Goal: Feedback & Contribution: Leave review/rating

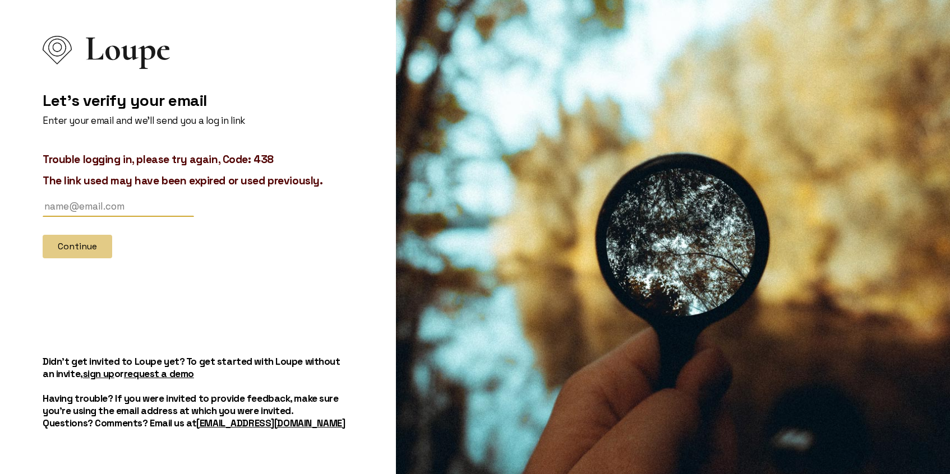
click at [94, 201] on input "text" at bounding box center [118, 206] width 151 height 21
type input "[EMAIL_ADDRESS][DOMAIN_NAME]"
click at [66, 246] on button "Continue" at bounding box center [78, 247] width 70 height 24
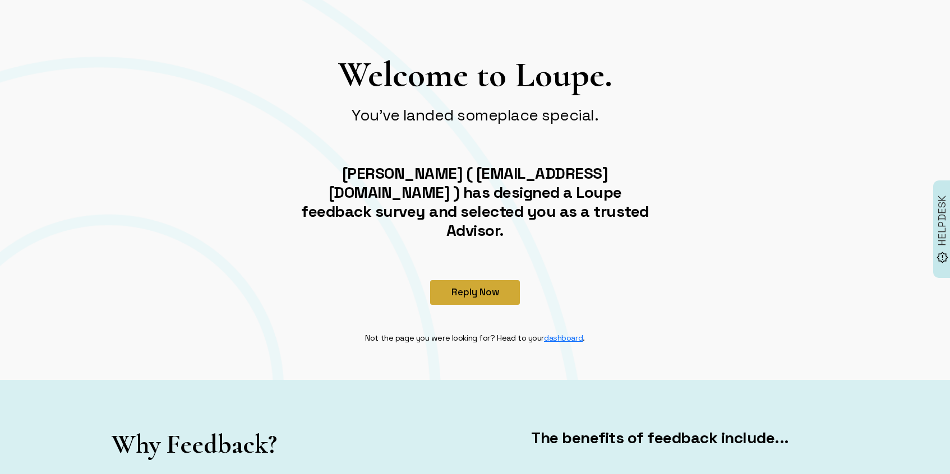
click at [483, 280] on button "Reply Now" at bounding box center [475, 292] width 90 height 25
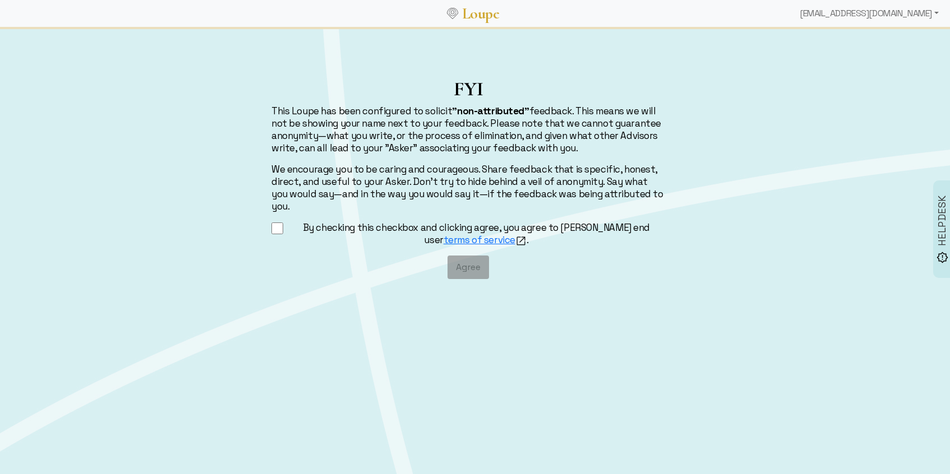
click at [383, 221] on label "By checking this checkbox and clicking agree, you agree to [PERSON_NAME] end us…" at bounding box center [476, 233] width 377 height 25
click at [283, 221] on input "By checking this checkbox and clicking agree, you agree to [PERSON_NAME] end us…" at bounding box center [277, 228] width 12 height 14
checkbox input "true"
click at [455, 260] on button "Agree" at bounding box center [467, 268] width 41 height 24
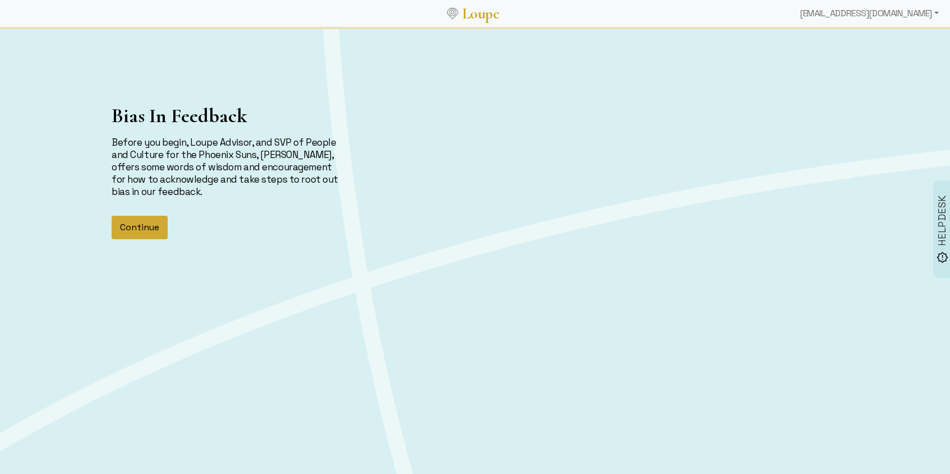
click at [143, 224] on button "Continue" at bounding box center [140, 228] width 56 height 24
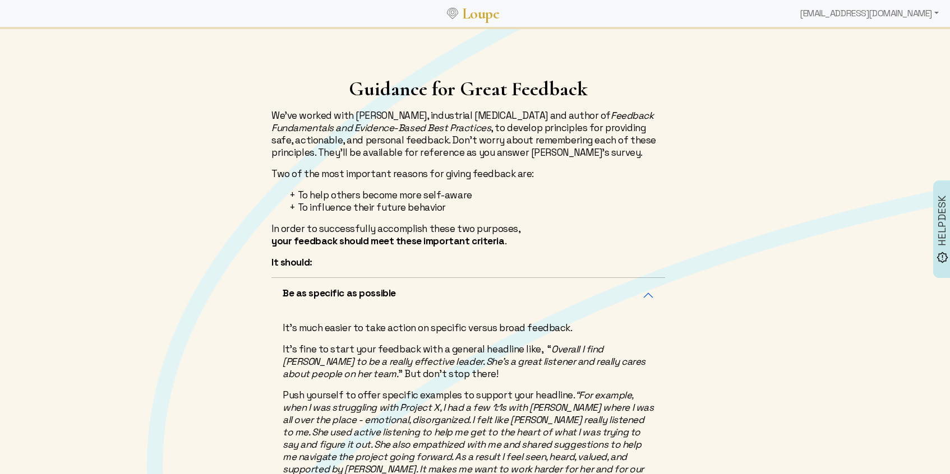
click at [640, 180] on div "Guidance for Great Feedback We've worked with [PERSON_NAME], industrial [MEDICA…" at bounding box center [468, 177] width 407 height 200
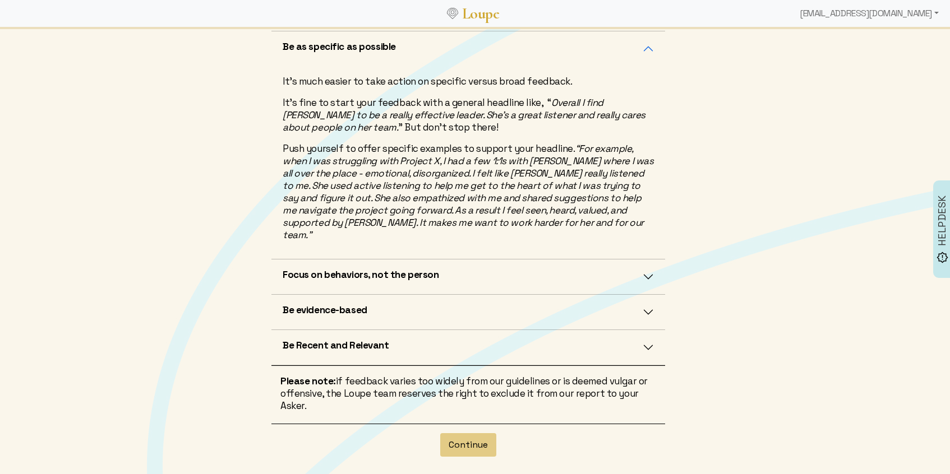
scroll to position [334, 0]
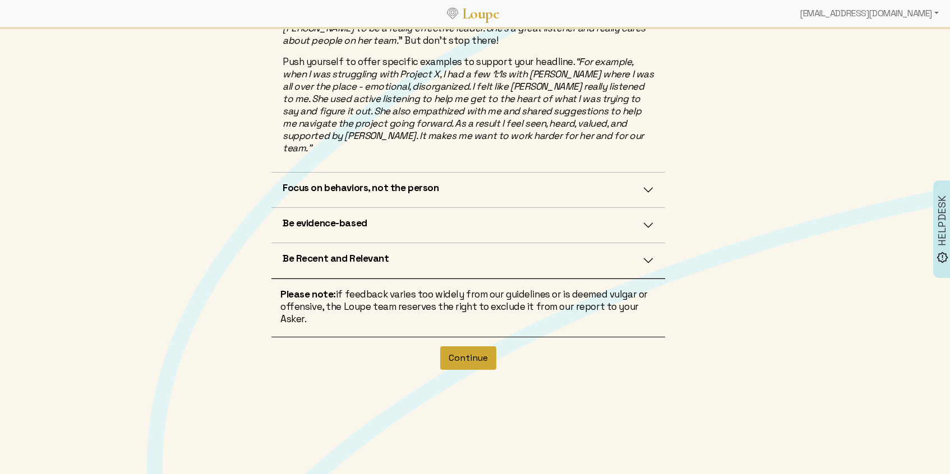
click at [460, 350] on button "Continue" at bounding box center [468, 358] width 56 height 24
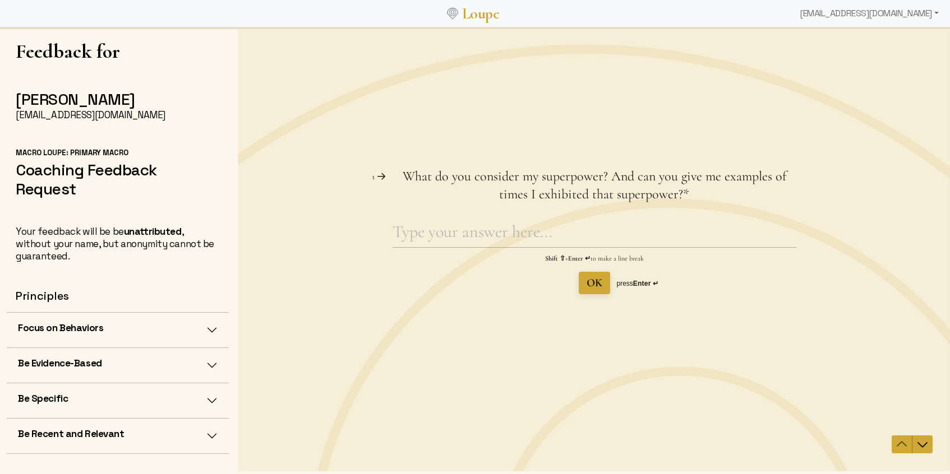
click at [611, 177] on span "What do you consider my superpower? And can you give me examples of times I exh…" at bounding box center [593, 185] width 383 height 34
click at [611, 221] on textarea "What do you consider my superpower? And can you give me examples of times I exh…" at bounding box center [594, 234] width 404 height 26
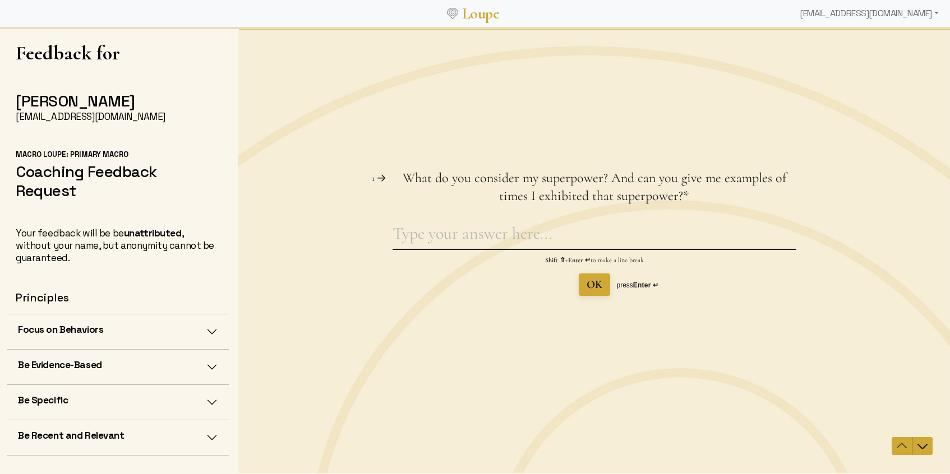
scroll to position [2, 0]
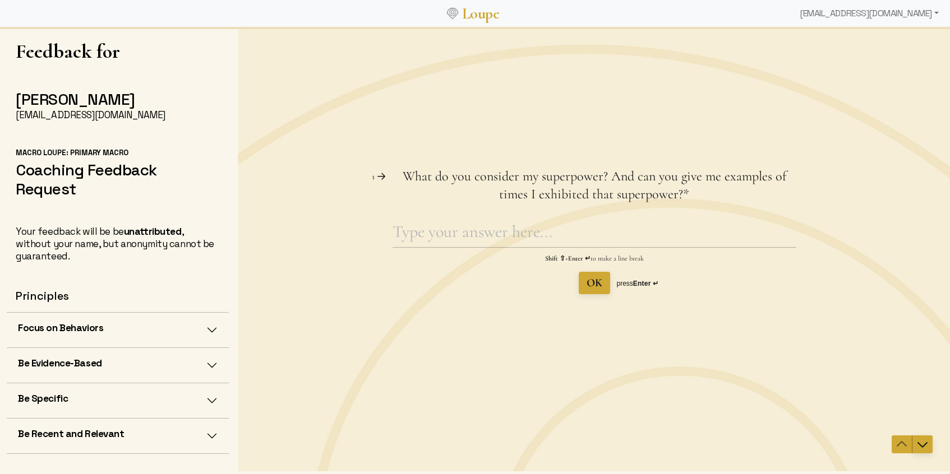
click at [928, 450] on icon "Navigate to next question" at bounding box center [921, 444] width 13 height 13
click at [923, 446] on icon "Navigate to next question" at bounding box center [921, 444] width 13 height 13
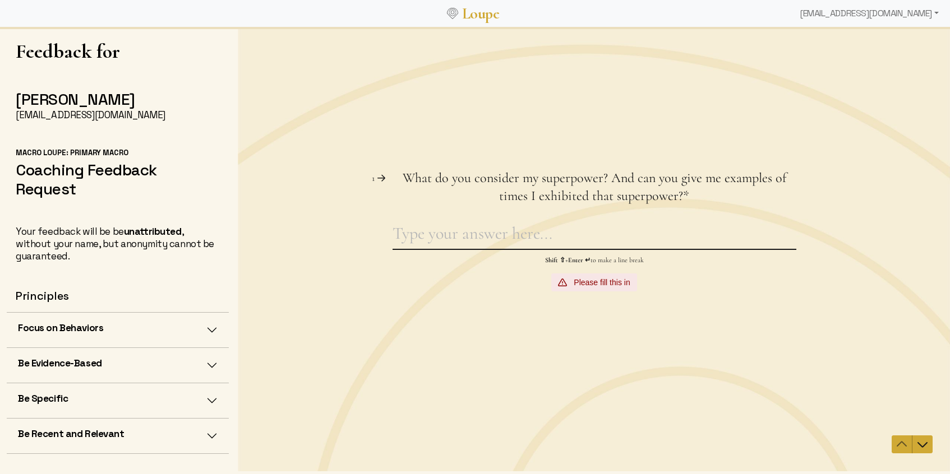
click at [467, 230] on textarea "What do you consider my superpower? And can you give me examples of times I exh…" at bounding box center [594, 236] width 404 height 26
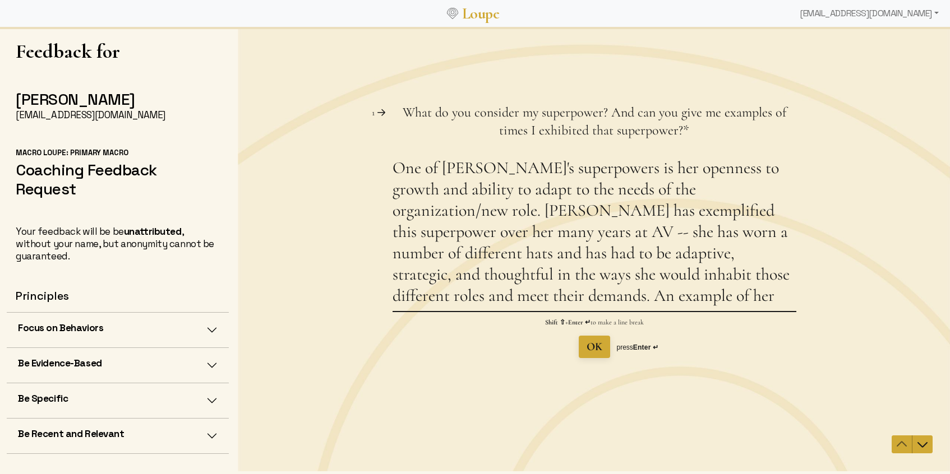
click at [634, 169] on textarea "One of [PERSON_NAME]'s superpowers is her openness to growth and ability to ada…" at bounding box center [594, 235] width 404 height 154
drag, startPoint x: 634, startPoint y: 169, endPoint x: 678, endPoint y: 163, distance: 44.2
click at [678, 163] on textarea "One of [PERSON_NAME]'s superpowers is her openness to growth and ability to ada…" at bounding box center [594, 235] width 404 height 154
click at [755, 291] on textarea "One of [PERSON_NAME]'s superpowers is her willingness to embrace growth and abi…" at bounding box center [594, 235] width 404 height 154
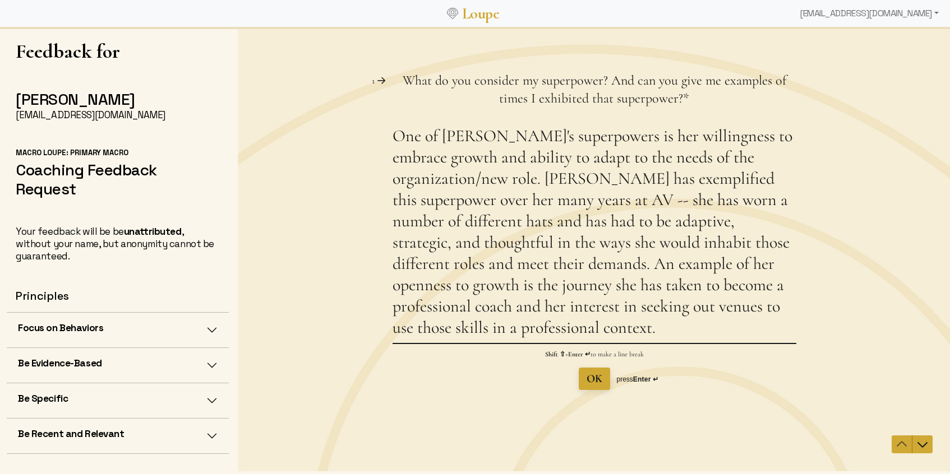
click at [582, 262] on textarea "One of [PERSON_NAME]'s superpowers is her willingness to embrace growth and abi…" at bounding box center [594, 234] width 404 height 217
type textarea "One of [PERSON_NAME]'s superpowers is her willingness to embrace growth and abi…"
click at [596, 384] on span "OK" at bounding box center [594, 378] width 16 height 13
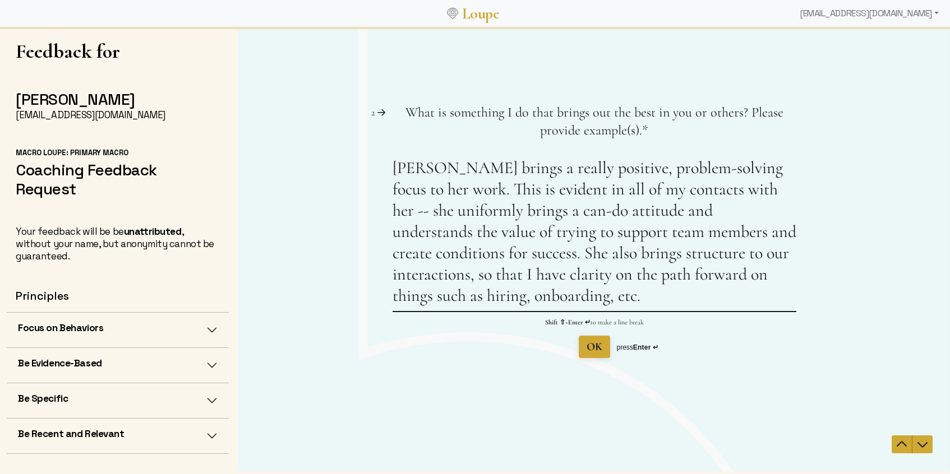
type textarea "[PERSON_NAME] brings a really positive, problem-solving focus to her work. This…"
click at [591, 347] on span "OK" at bounding box center [594, 346] width 16 height 13
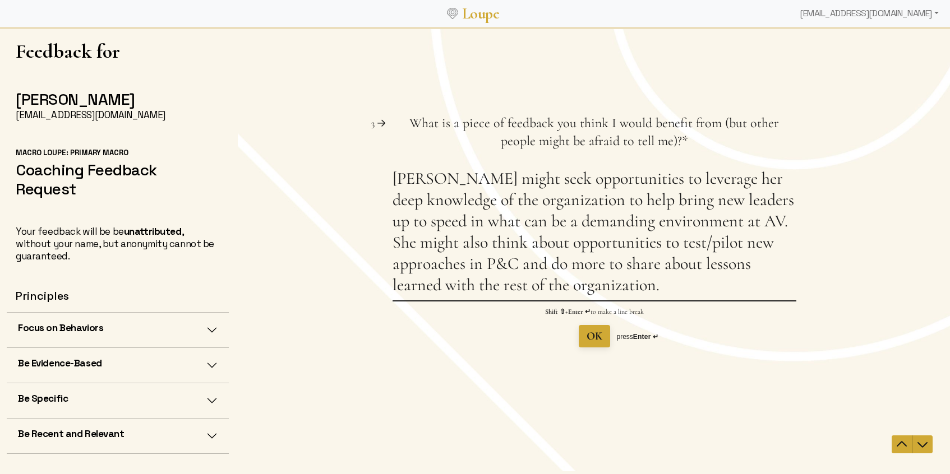
type textarea "[PERSON_NAME] might seek opportunities to leverage her deep knowledge of the or…"
click at [584, 330] on button "OK" at bounding box center [593, 336] width 31 height 22
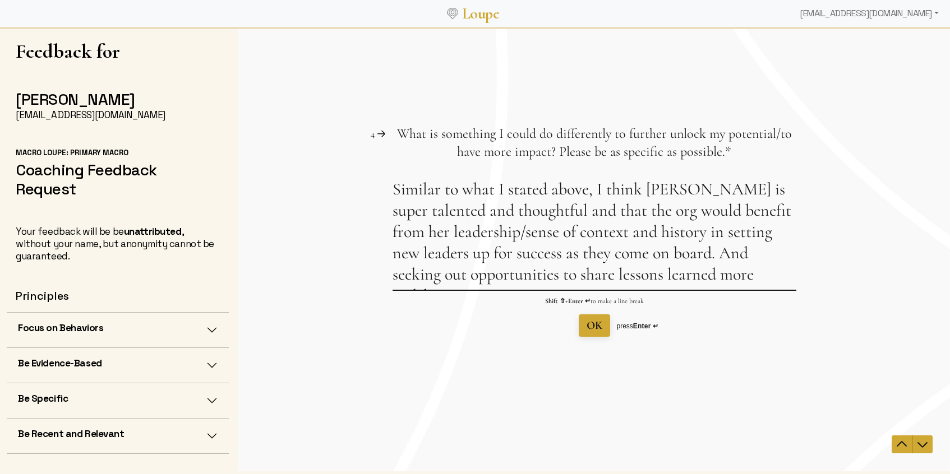
type textarea "Similar to what I stated above, I think [PERSON_NAME] is super talented and tho…"
click at [591, 324] on span "OK" at bounding box center [594, 325] width 16 height 13
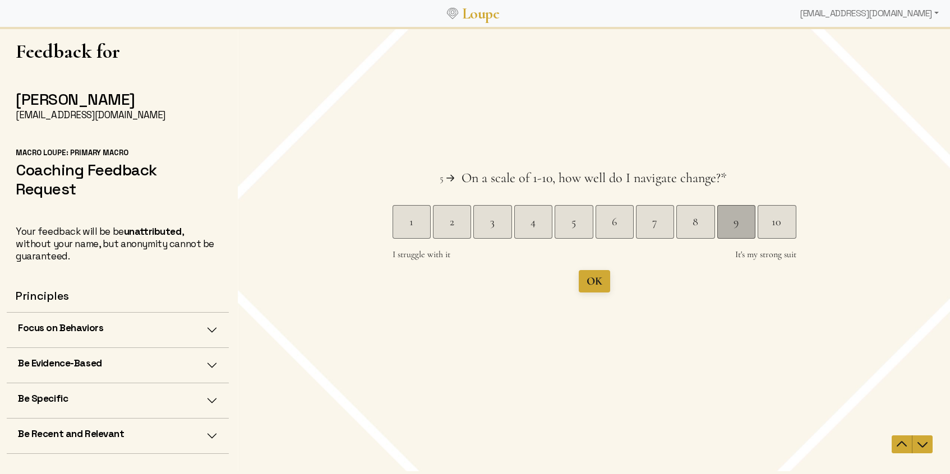
click at [732, 227] on div "9" at bounding box center [735, 222] width 38 height 16
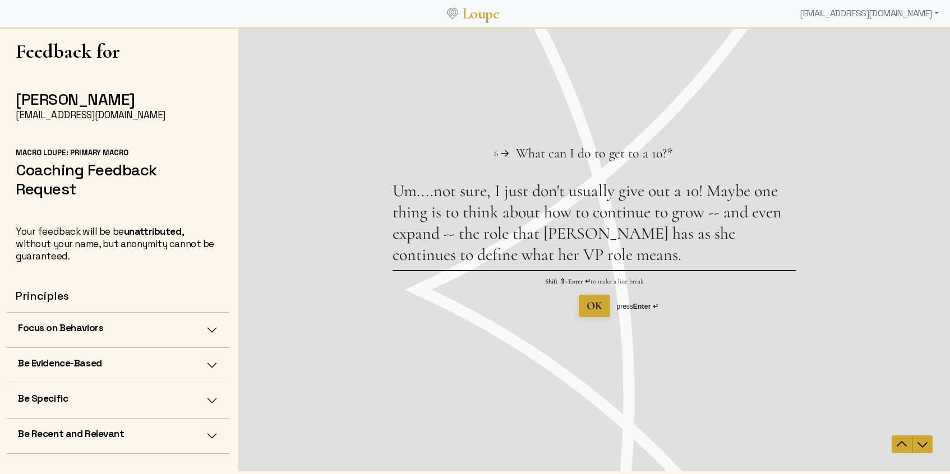
type textarea "Um....not sure, I just don't usually give out a 10! Maybe one thing is to think…"
click at [593, 305] on span "OK" at bounding box center [594, 305] width 16 height 13
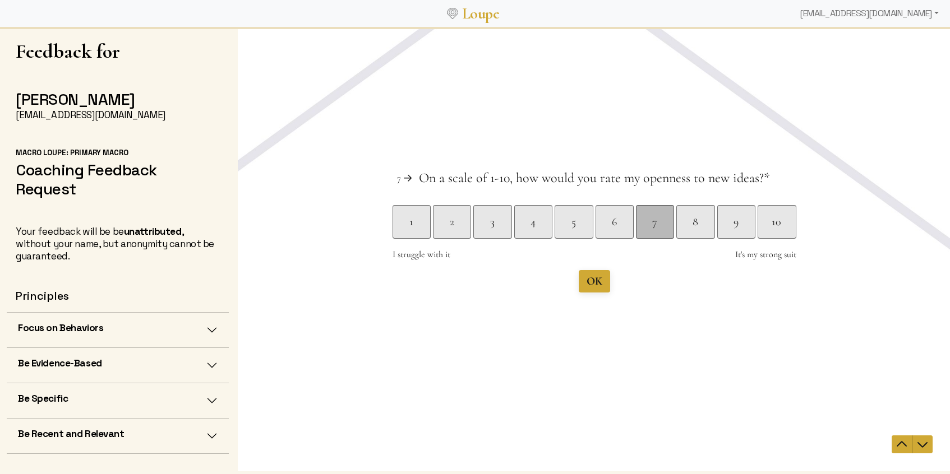
click at [649, 230] on div "7" at bounding box center [654, 222] width 38 height 34
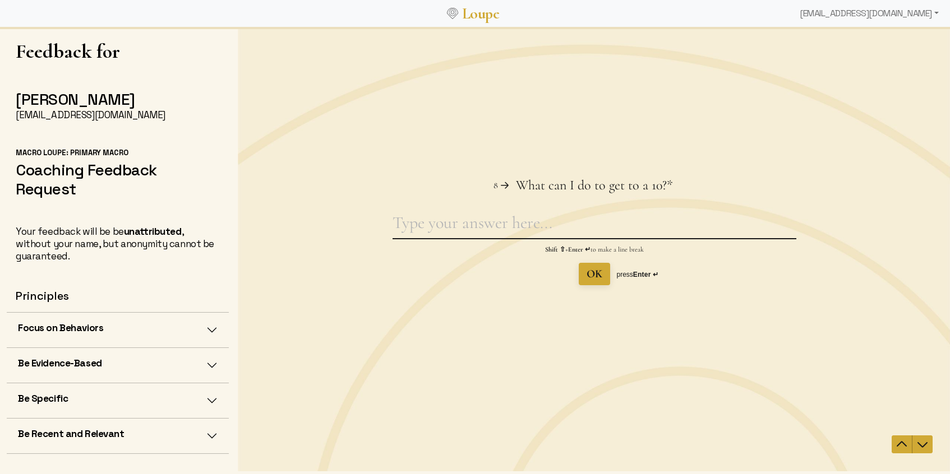
click at [542, 214] on textarea "What can I do to get to a 10? This question is required." at bounding box center [594, 225] width 404 height 26
click at [541, 225] on textarea "What can I do to get to a 10? This question is required." at bounding box center [594, 225] width 404 height 26
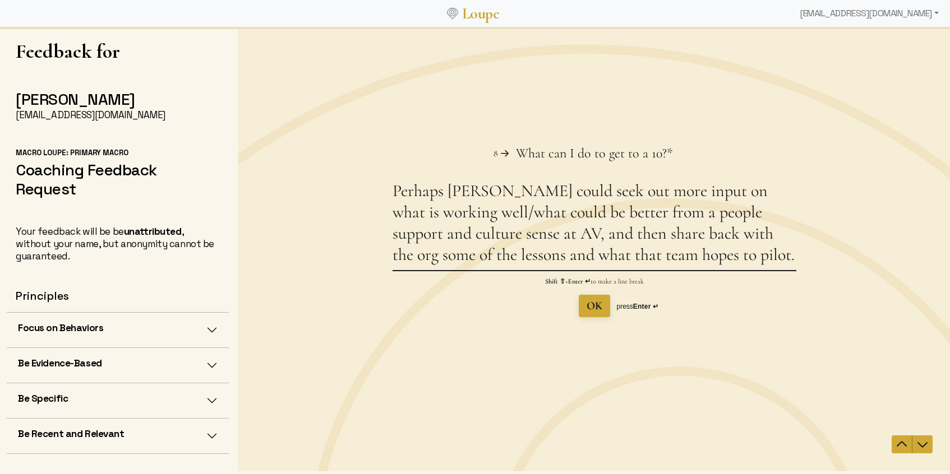
type textarea "Perhaps [PERSON_NAME] could seek out more input on what is working well/what co…"
click at [592, 304] on span "OK" at bounding box center [594, 305] width 16 height 13
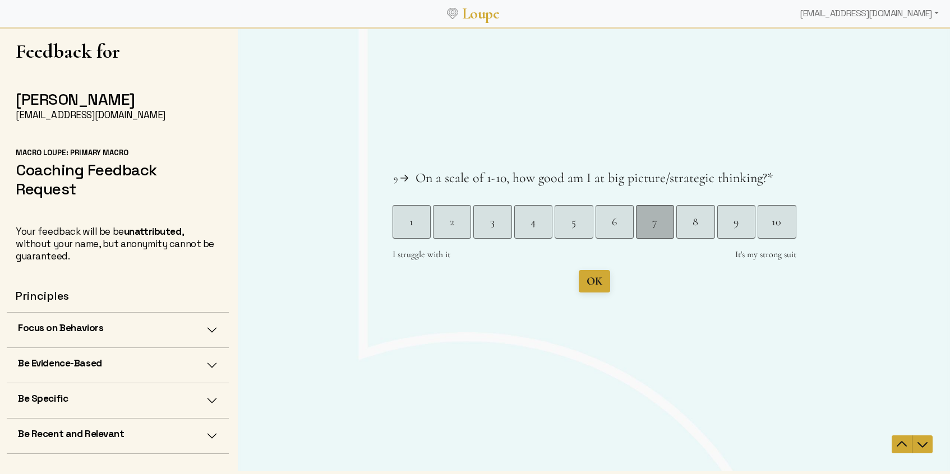
click at [668, 227] on div "7" at bounding box center [654, 222] width 38 height 16
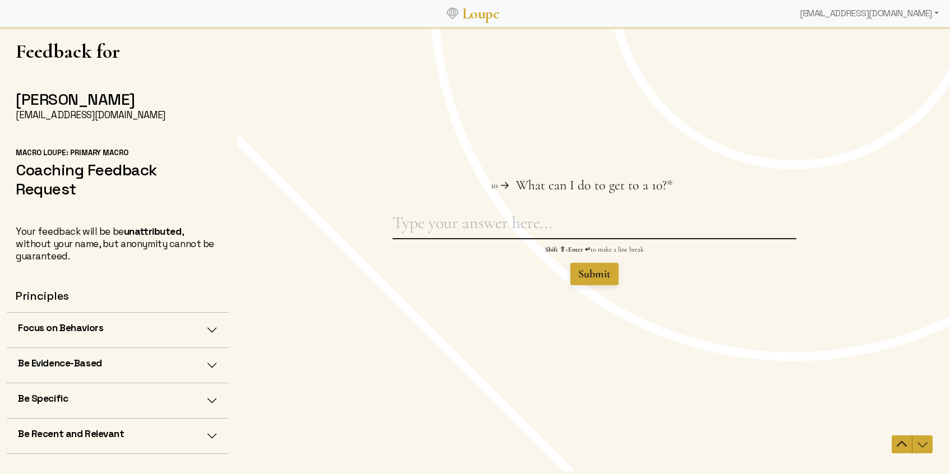
click at [552, 214] on textarea "What can I do to get to a 10? This question is required." at bounding box center [594, 225] width 404 height 26
type textarea "Hard"
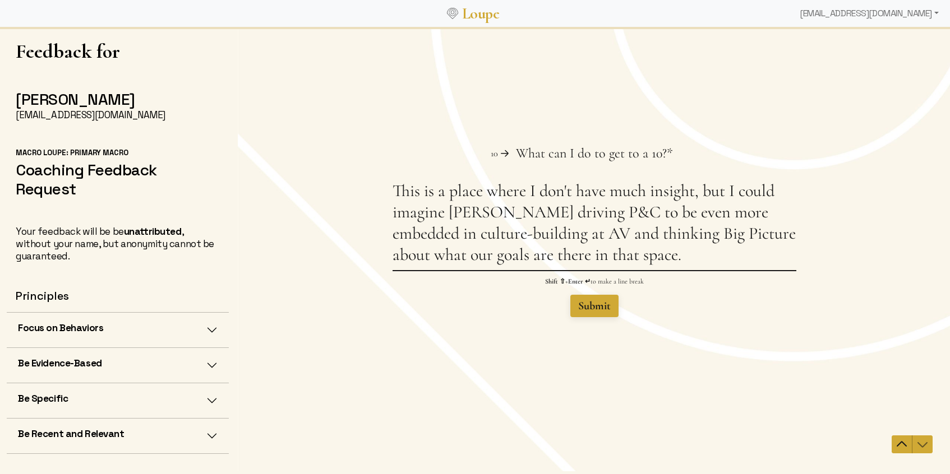
type textarea "This is a place where I don't have much insight, but I could imagine [PERSON_NA…"
click at [603, 317] on div "Question 10 10 What can I do to get to a 10? This question is required. * This …" at bounding box center [593, 249] width 712 height 244
click at [601, 312] on span "Submit" at bounding box center [593, 305] width 33 height 13
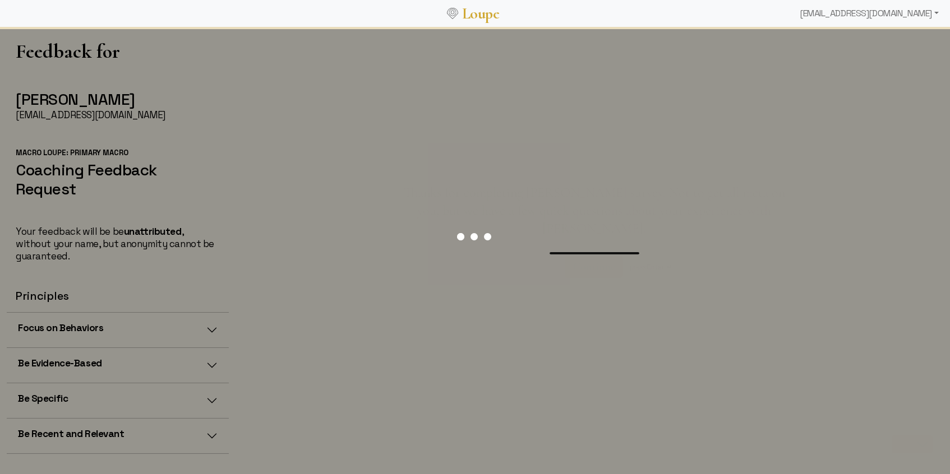
scroll to position [0, 0]
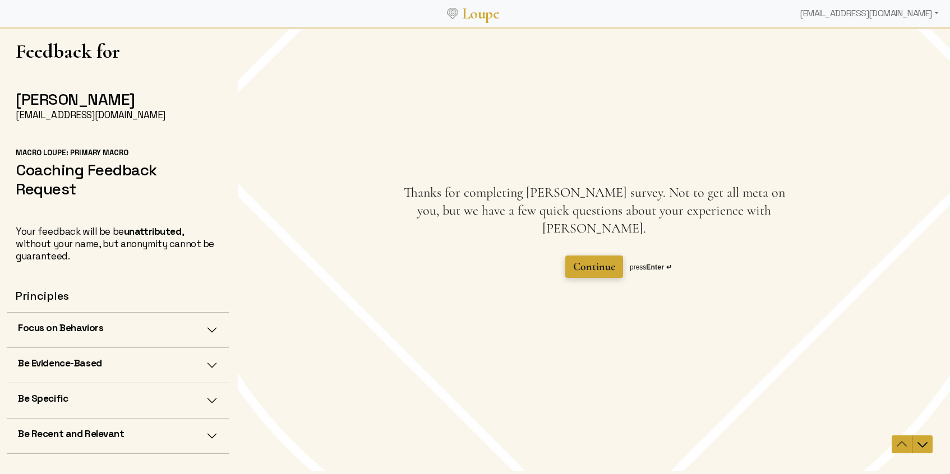
click at [595, 266] on button "Continue" at bounding box center [593, 267] width 58 height 22
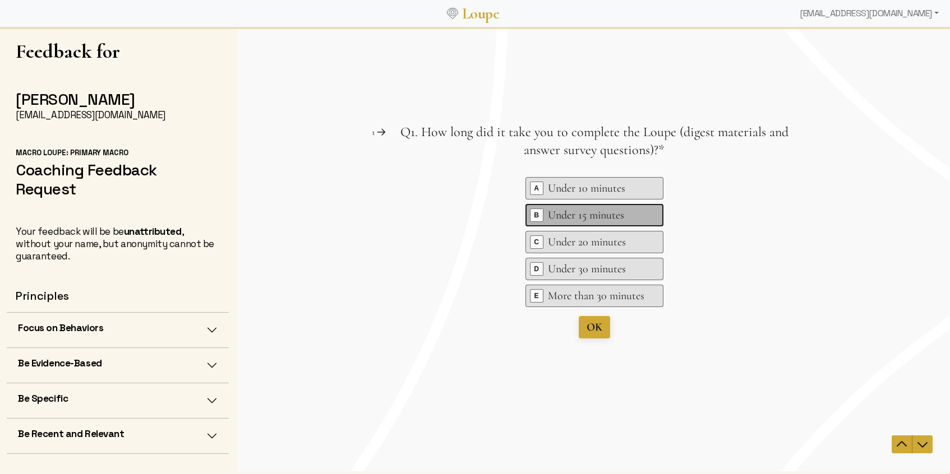
click at [627, 221] on div "Under 15 minutes" at bounding box center [595, 215] width 96 height 16
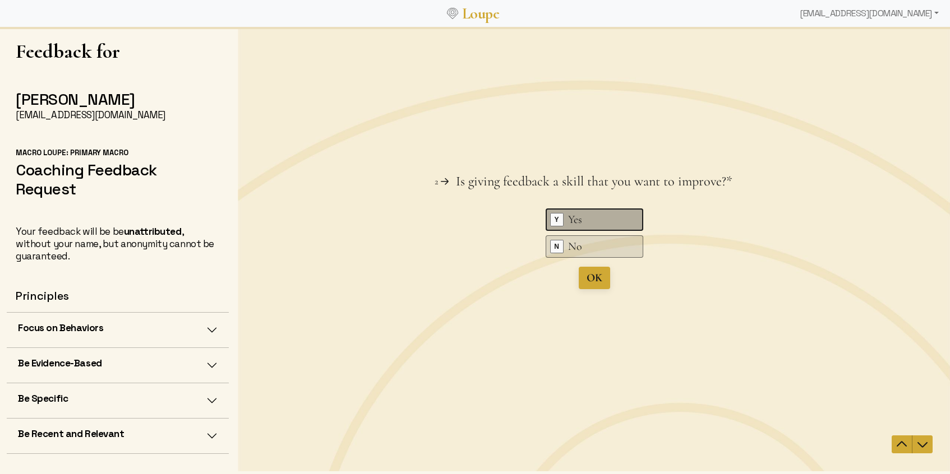
click at [609, 224] on div "Yes" at bounding box center [595, 220] width 56 height 16
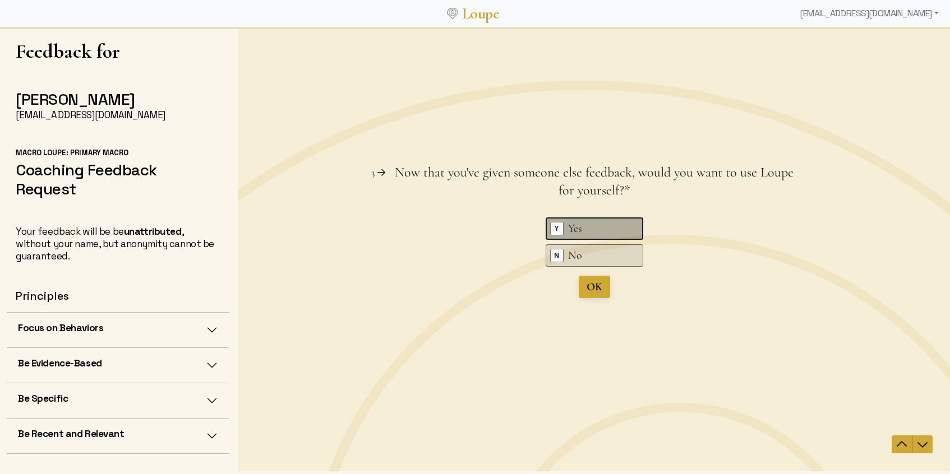
click at [609, 224] on div "Yes" at bounding box center [595, 229] width 56 height 16
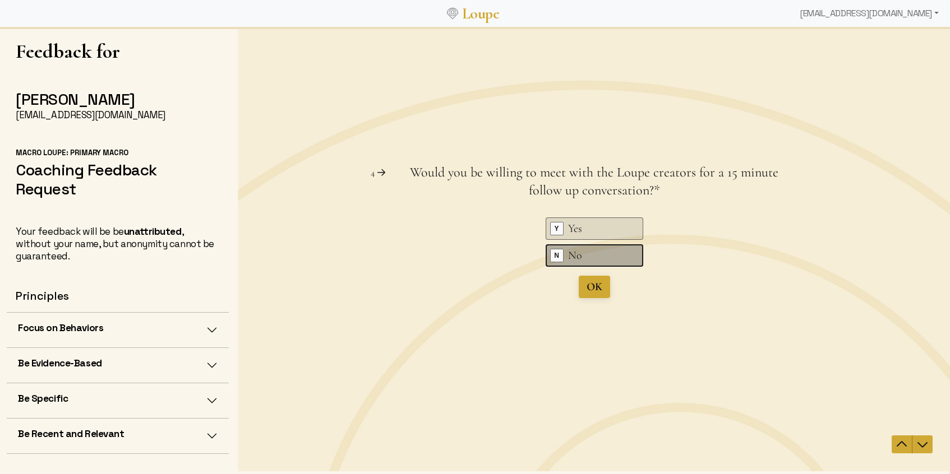
click at [612, 257] on div "No" at bounding box center [595, 256] width 56 height 16
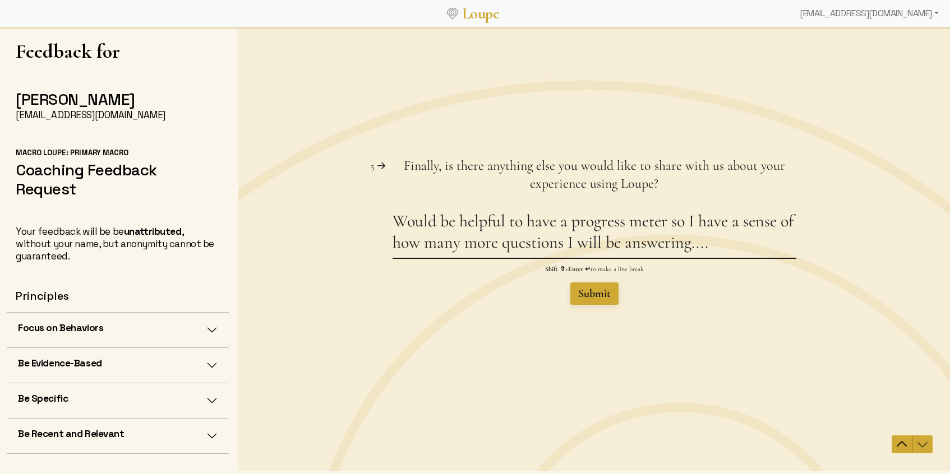
type textarea "Would be helpful to have a progress meter so I have a sense of how many more qu…"
click at [605, 291] on span "Submit" at bounding box center [593, 293] width 33 height 13
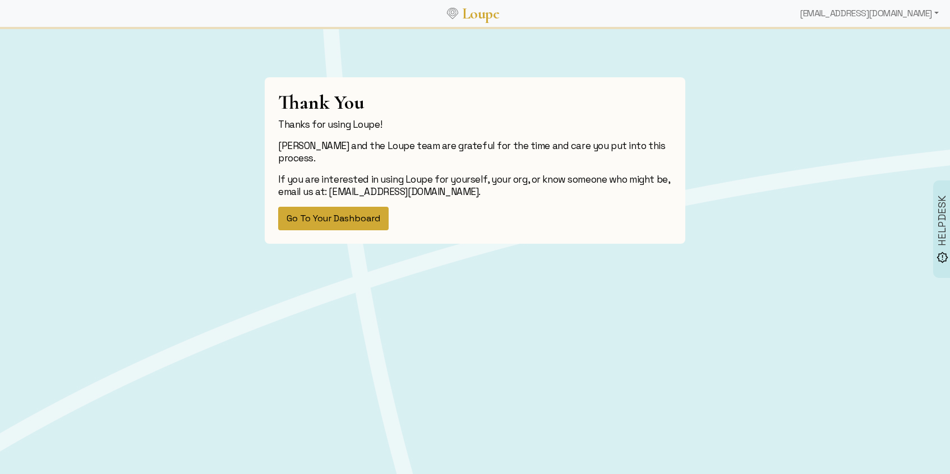
click at [322, 207] on button "Go To Your Dashboard" at bounding box center [333, 219] width 110 height 24
